Goal: Check status: Check status

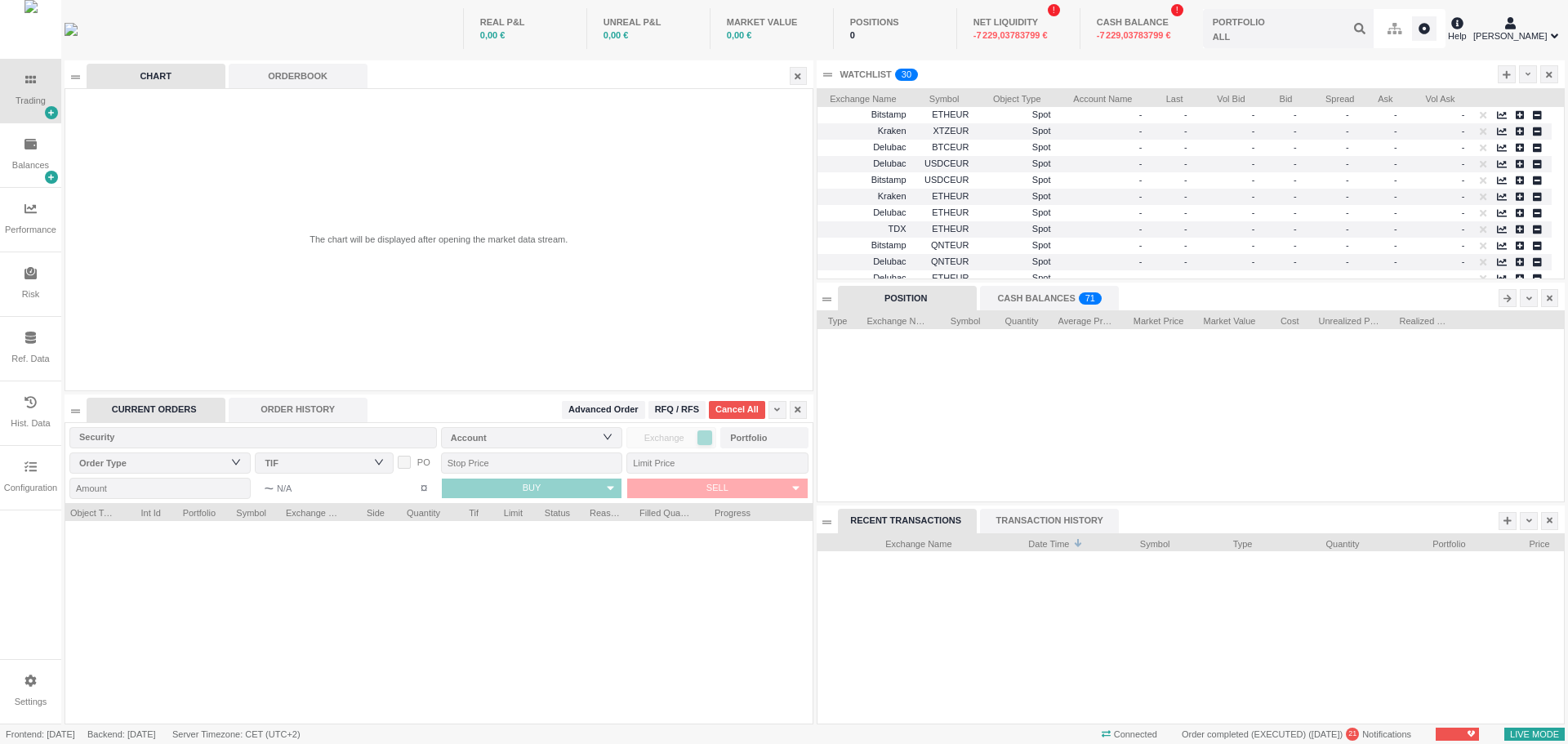
scroll to position [190, 746]
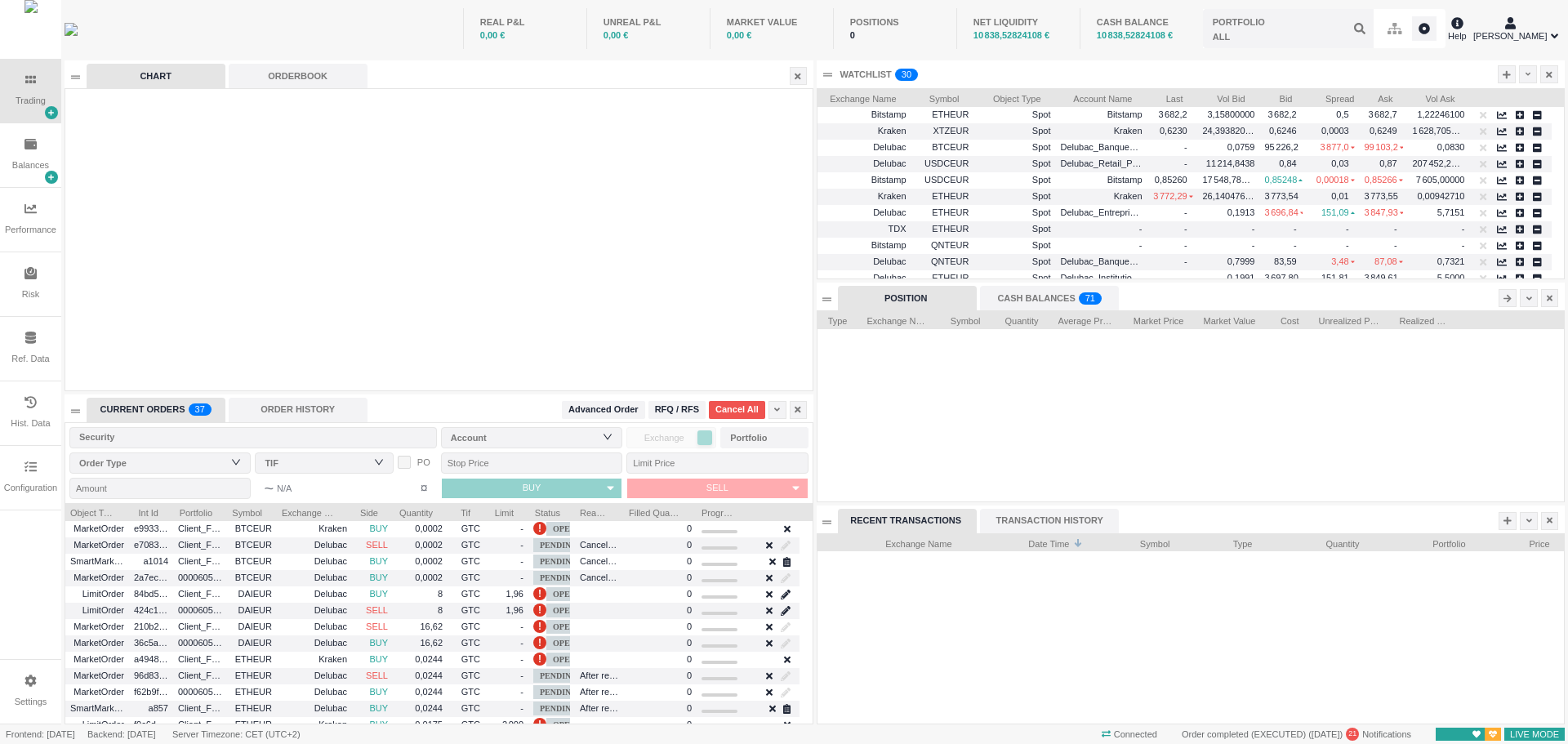
drag, startPoint x: 35, startPoint y: 170, endPoint x: 43, endPoint y: 174, distance: 8.9
click at [35, 170] on div "Balances" at bounding box center [31, 165] width 37 height 14
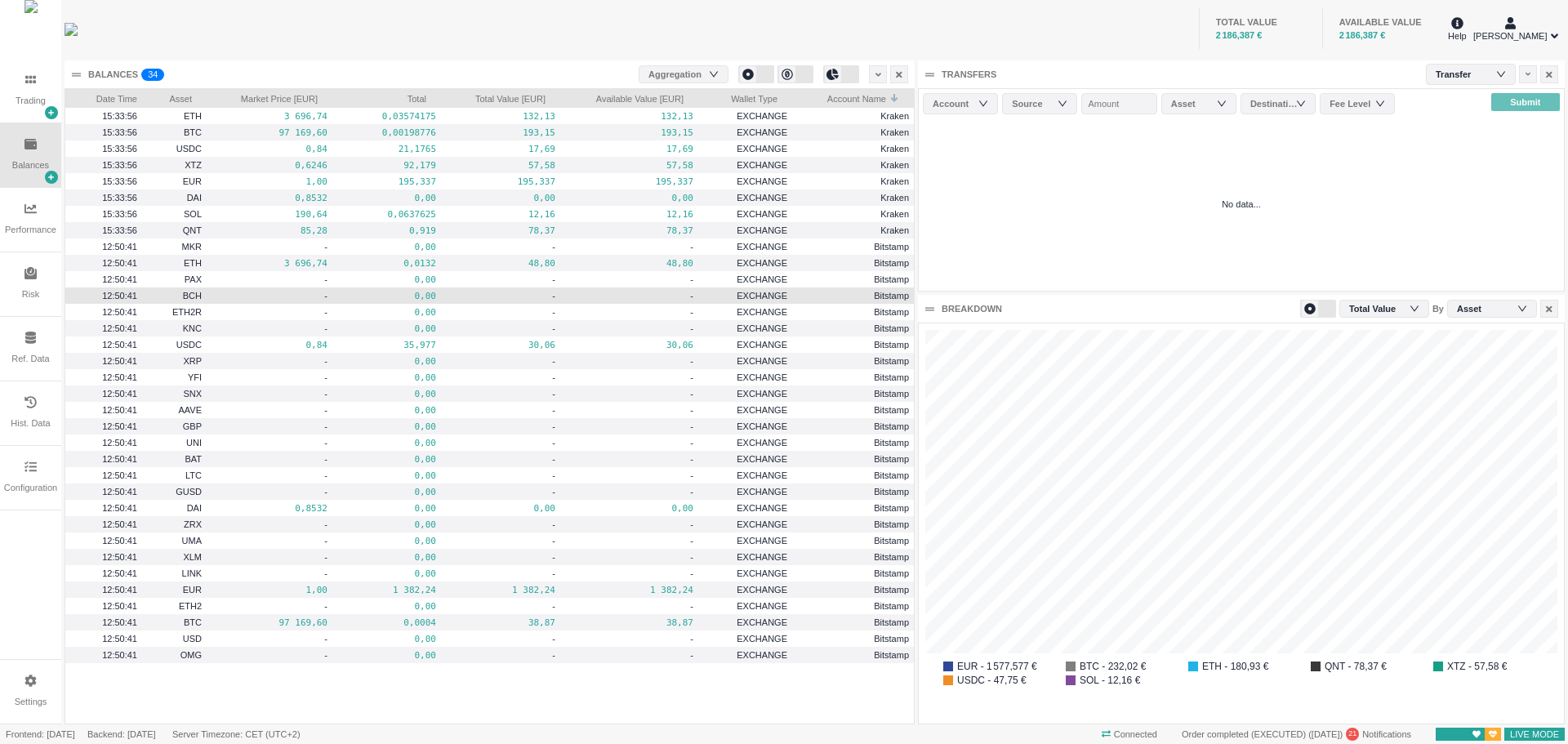
scroll to position [399, 645]
click at [571, 19] on div "TOTAL VALUE 2 185,597 € AVAILABLE VALUE 2 185,597 €" at bounding box center [821, 29] width 1250 height 57
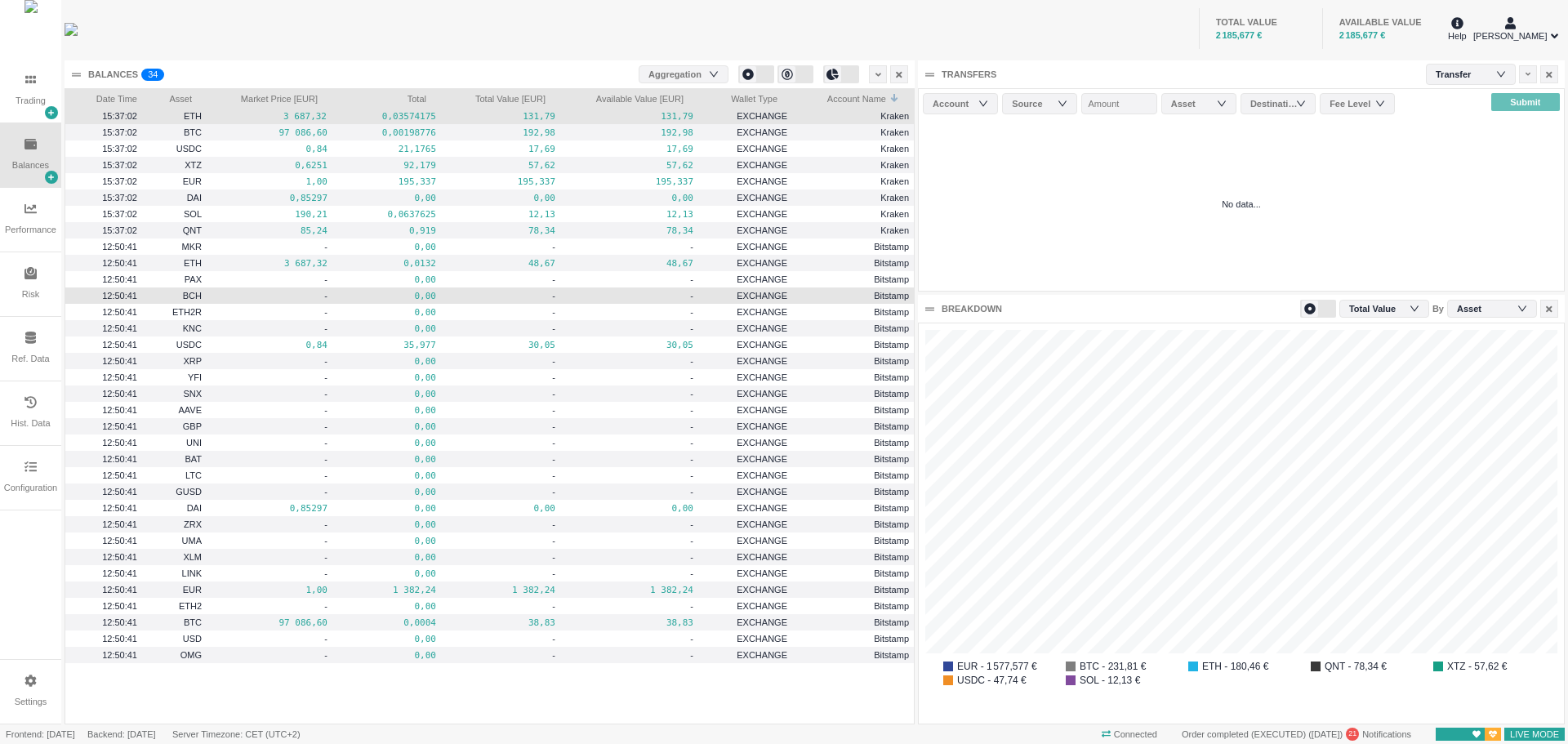
drag, startPoint x: 208, startPoint y: 119, endPoint x: 678, endPoint y: 123, distance: 470.0
click at [678, 123] on div "15:37:02 ETH 3 687,32 0,03574175 131,79 131,79 EXCHANGE Kraken" at bounding box center [490, 116] width 848 height 17
click at [673, 118] on pre "131,81" at bounding box center [629, 116] width 128 height 19
drag, startPoint x: 672, startPoint y: 115, endPoint x: 181, endPoint y: 115, distance: 491.0
click at [199, 120] on span "ETH" at bounding box center [192, 116] width 18 height 10
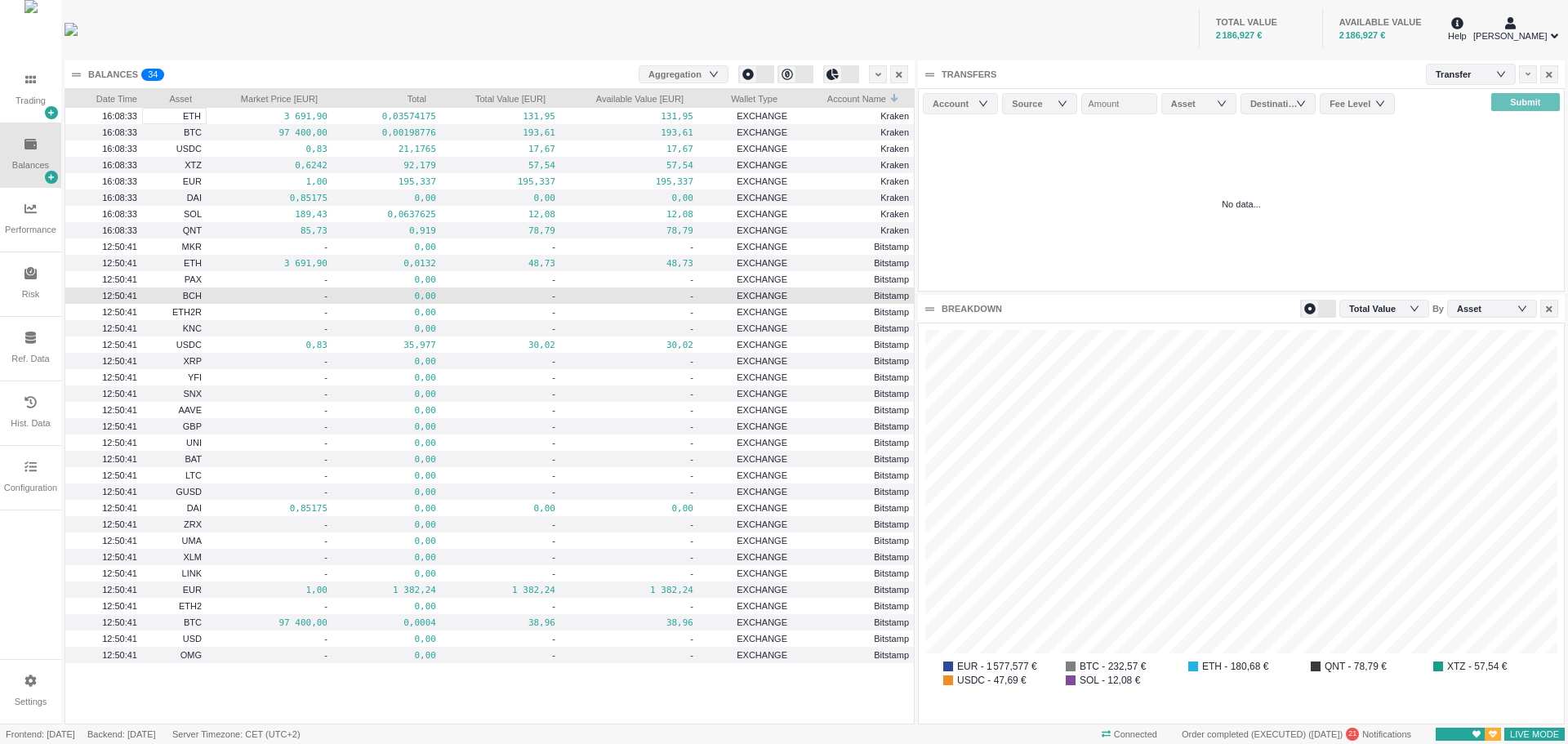
click at [383, 32] on div "TOTAL VALUE 2 186,927 € AVAILABLE VALUE 2 186,927 €" at bounding box center [821, 29] width 1250 height 57
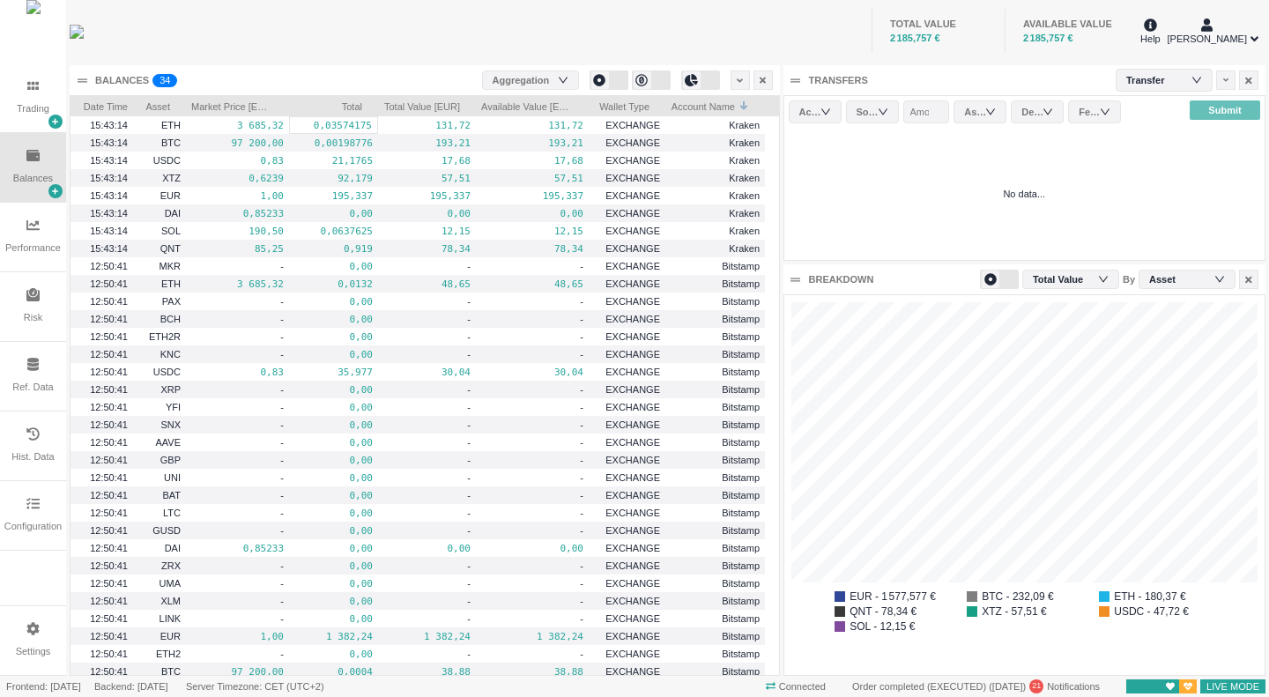
scroll to position [380, 480]
